Goal: Task Accomplishment & Management: Complete application form

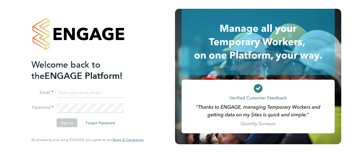
type input "d.murphy@oandb.co.uk"
click at [68, 123] on button "Sign In" at bounding box center [67, 122] width 21 height 9
click at [68, 123] on div "Sorry, we are having problems connecting to our services." at bounding box center [87, 76] width 175 height 153
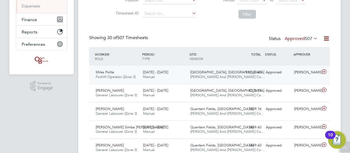
click at [326, 72] on icon at bounding box center [324, 72] width 7 height 4
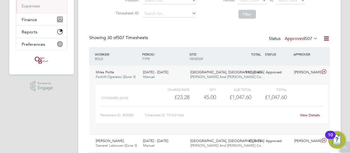
click at [315, 115] on link "View Details" at bounding box center [310, 115] width 20 height 5
click at [323, 70] on icon at bounding box center [324, 72] width 7 height 4
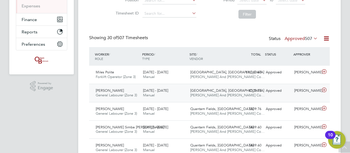
click at [326, 88] on icon at bounding box center [324, 90] width 7 height 4
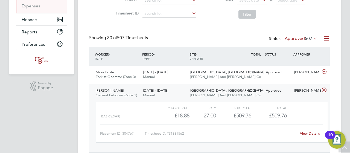
click at [308, 134] on link "View Details" at bounding box center [310, 133] width 20 height 5
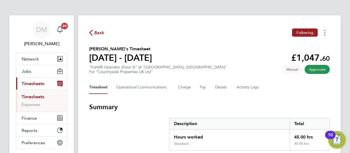
click at [326, 33] on button "Timesheets Menu" at bounding box center [325, 32] width 10 height 8
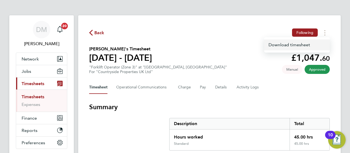
click at [294, 46] on link "Download timesheet" at bounding box center [297, 44] width 66 height 11
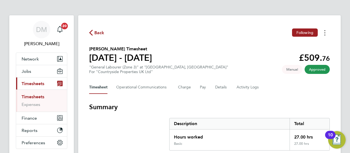
click at [326, 34] on button "Timesheets Menu" at bounding box center [325, 32] width 10 height 8
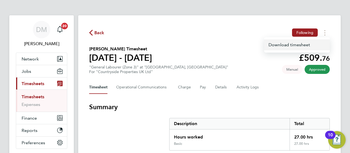
click at [311, 45] on link "Download timesheet" at bounding box center [297, 44] width 66 height 11
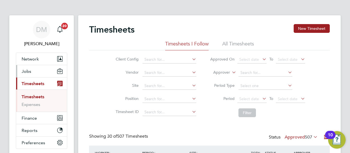
drag, startPoint x: 336, startPoint y: 47, endPoint x: 35, endPoint y: 75, distance: 302.1
click at [52, 58] on button "Network" at bounding box center [41, 59] width 51 height 12
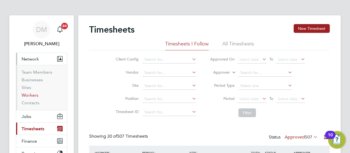
click at [29, 97] on link "Workers" at bounding box center [30, 94] width 17 height 5
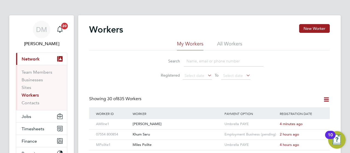
click at [203, 62] on input at bounding box center [224, 61] width 80 height 11
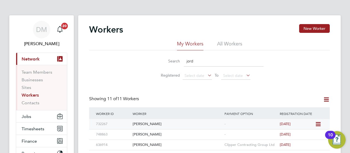
type input "jord"
click at [290, 126] on span "[DATE]" at bounding box center [285, 124] width 11 height 5
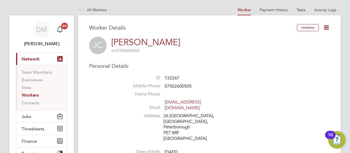
click at [326, 27] on icon at bounding box center [326, 27] width 7 height 7
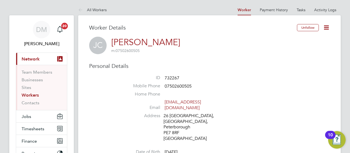
click at [327, 85] on li "Mobile Phone 07502600505" at bounding box center [226, 87] width 208 height 8
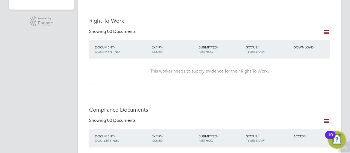
scroll to position [197, 0]
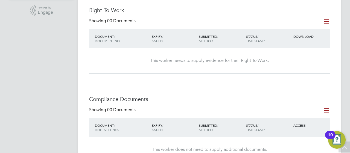
click at [327, 18] on icon at bounding box center [326, 21] width 7 height 7
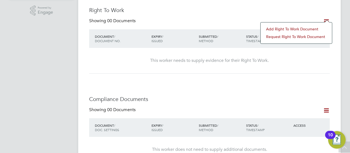
click at [327, 18] on icon at bounding box center [326, 21] width 7 height 7
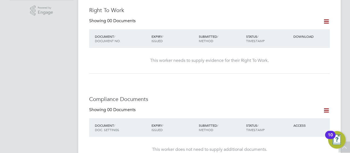
click at [328, 107] on icon at bounding box center [326, 110] width 7 height 7
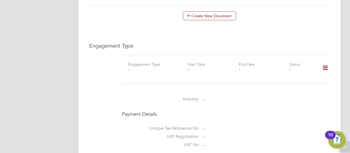
scroll to position [361, 0]
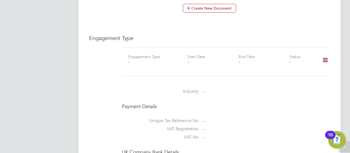
click at [326, 54] on icon at bounding box center [326, 60] width 10 height 13
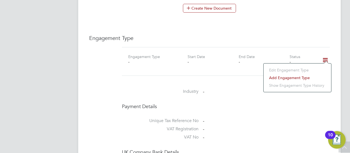
click at [328, 54] on icon at bounding box center [326, 60] width 10 height 13
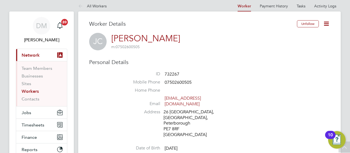
scroll to position [0, 0]
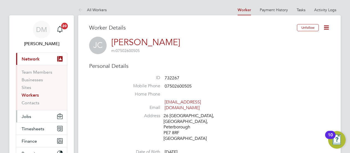
click at [54, 116] on button "Jobs" at bounding box center [41, 116] width 51 height 12
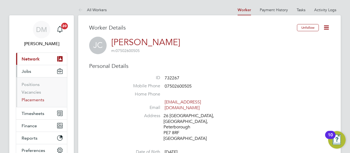
click at [39, 99] on link "Placements" at bounding box center [33, 99] width 23 height 5
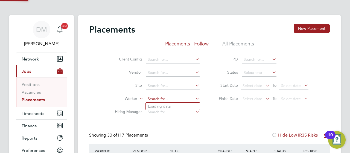
click at [157, 98] on input at bounding box center [173, 99] width 54 height 8
type input "jordan coll"
type input "jordan col"
click at [194, 97] on icon at bounding box center [194, 99] width 0 height 8
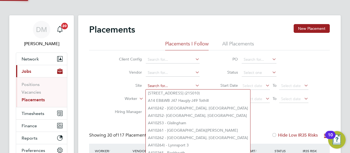
click at [155, 85] on input at bounding box center [173, 86] width 54 height 8
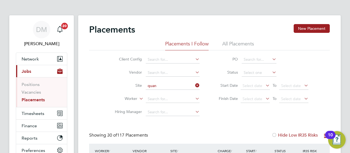
click at [162, 94] on li "Quan tam Fields, Littleport" at bounding box center [189, 92] width 87 height 7
type input "Quantam Fields, [GEOGRAPHIC_DATA]"
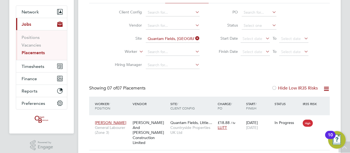
click at [327, 87] on icon at bounding box center [326, 88] width 7 height 7
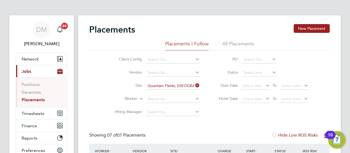
click at [194, 97] on icon at bounding box center [194, 99] width 0 height 8
type input "jordan c"
click at [194, 98] on icon at bounding box center [194, 99] width 0 height 8
click at [45, 60] on button "Network" at bounding box center [41, 59] width 51 height 12
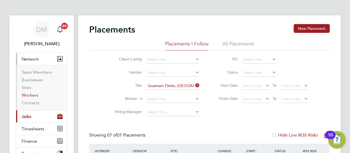
click at [37, 95] on link "Workers" at bounding box center [30, 94] width 17 height 5
